Goal: Task Accomplishment & Management: Manage account settings

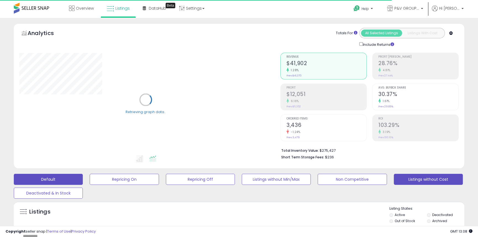
click at [426, 176] on button "Listings without Cost" at bounding box center [428, 179] width 69 height 11
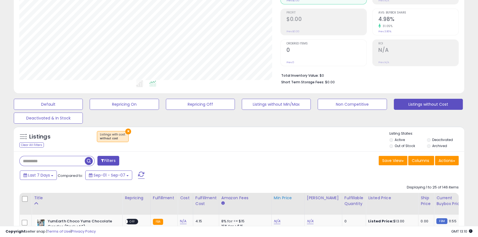
scroll to position [151, 0]
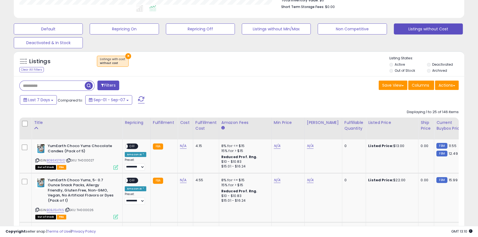
click at [395, 70] on label "Out of Stock" at bounding box center [405, 70] width 20 height 5
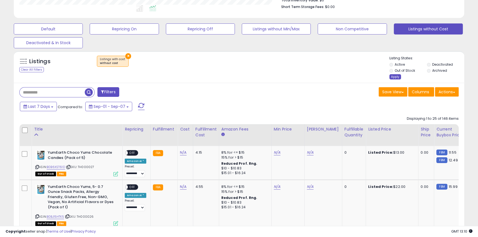
click at [397, 77] on div "Apply" at bounding box center [396, 76] width 12 height 5
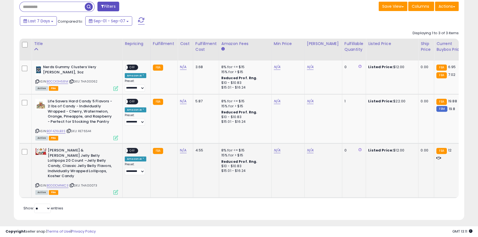
scroll to position [232, 0]
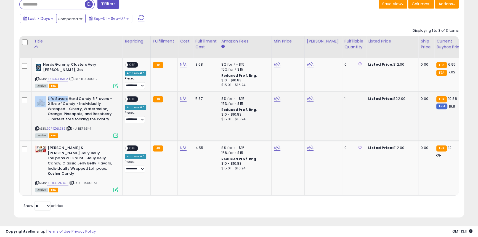
drag, startPoint x: 67, startPoint y: 99, endPoint x: 46, endPoint y: 97, distance: 21.1
click at [46, 97] on div "Life Savers Hard Candy 5 Flavors - 2 lbs of Candy - Individually Wrapped - Cher…" at bounding box center [76, 109] width 83 height 27
copy div "Life Savers"
click at [185, 99] on link "N/A" at bounding box center [183, 99] width 7 height 6
type input "****"
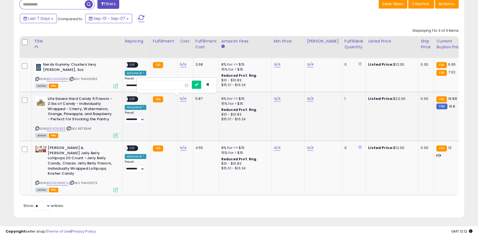
click button "submit" at bounding box center [196, 85] width 9 height 8
click at [37, 80] on icon at bounding box center [37, 79] width 4 height 3
click at [50, 65] on b "Nerds Gummy Clusters Very [PERSON_NAME], 3oz" at bounding box center [76, 68] width 67 height 12
copy b "Nerds"
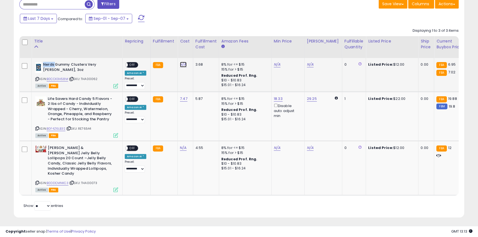
click at [180, 64] on link "N/A" at bounding box center [183, 65] width 7 height 6
type input "***"
click button "submit" at bounding box center [196, 51] width 9 height 8
drag, startPoint x: 98, startPoint y: 147, endPoint x: 49, endPoint y: 149, distance: 49.5
click at [49, 149] on b "[PERSON_NAME] & [PERSON_NAME] Jelly Belly Lollipops 20 Count –Jelly Belly Candy…" at bounding box center [81, 162] width 67 height 32
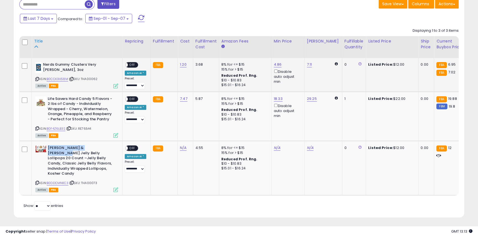
copy b "[PERSON_NAME] & [PERSON_NAME] Jelly Belly"
click at [58, 181] on link "B0DDCMNKC3" at bounding box center [58, 183] width 22 height 5
drag, startPoint x: 184, startPoint y: 149, endPoint x: 182, endPoint y: 147, distance: 3.1
click at [184, 149] on link "N/A" at bounding box center [183, 148] width 7 height 6
type input "****"
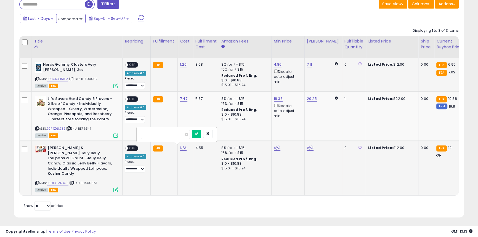
click button "submit" at bounding box center [196, 134] width 9 height 8
click at [132, 147] on span "OFF" at bounding box center [132, 148] width 9 height 5
click at [132, 99] on span "OFF" at bounding box center [132, 99] width 9 height 5
click at [134, 67] on span "OFF" at bounding box center [132, 65] width 9 height 5
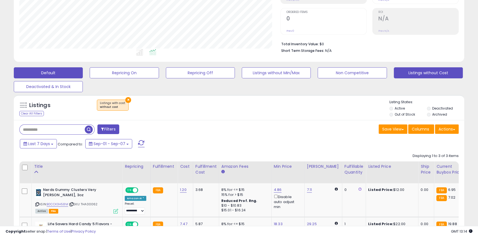
click at [52, 71] on button "Default" at bounding box center [48, 72] width 69 height 11
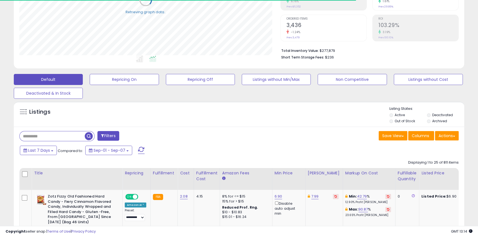
scroll to position [276068, 275920]
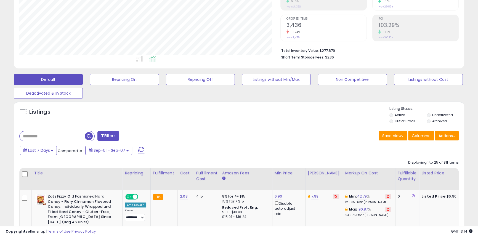
click at [81, 137] on input "text" at bounding box center [52, 136] width 65 height 10
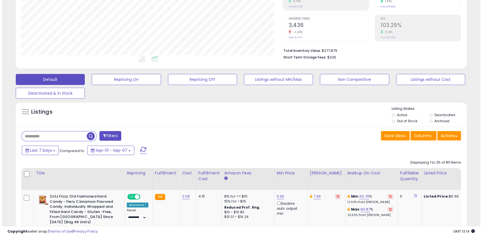
scroll to position [113, 261]
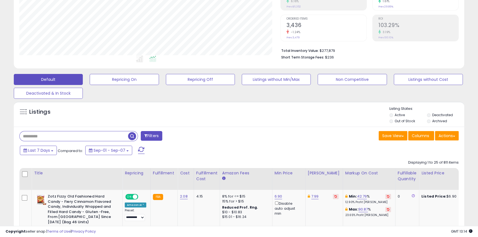
paste input "**********"
type input "**********"
click at [129, 138] on span "button" at bounding box center [132, 136] width 8 height 8
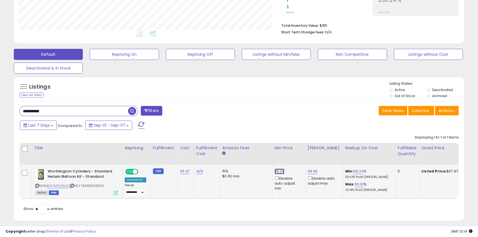
click at [277, 172] on link "68.00" at bounding box center [280, 172] width 10 height 6
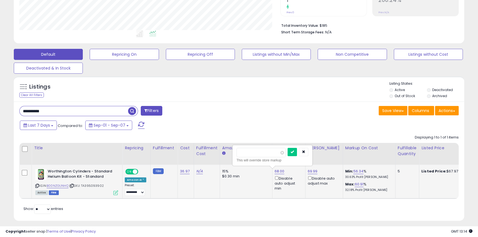
type input "*****"
click button "submit" at bounding box center [292, 152] width 9 height 8
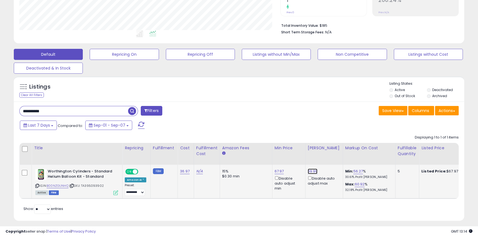
click at [308, 171] on link "69.99" at bounding box center [313, 172] width 10 height 6
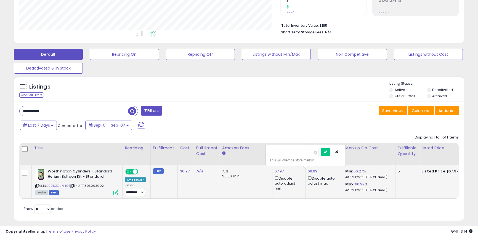
type input "*****"
click button "submit" at bounding box center [325, 152] width 9 height 8
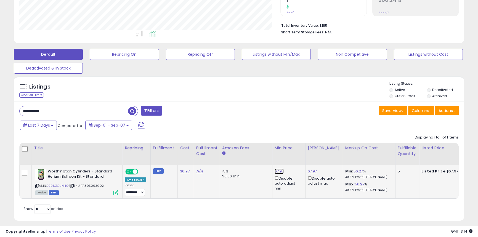
click at [279, 170] on link "67.97" at bounding box center [279, 172] width 9 height 6
type input "****"
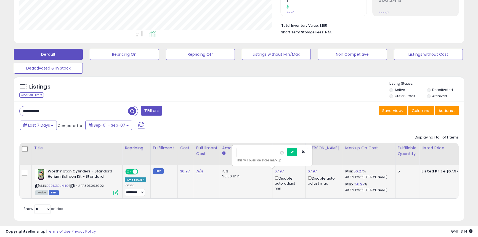
click button "submit" at bounding box center [292, 152] width 9 height 8
